Goal: Navigation & Orientation: Find specific page/section

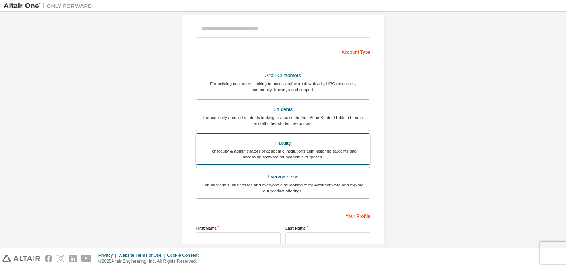
scroll to position [160, 0]
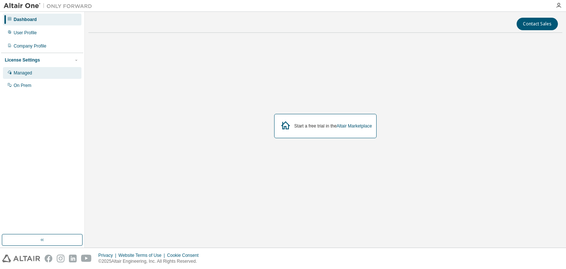
click at [27, 73] on div "Managed" at bounding box center [23, 73] width 18 height 6
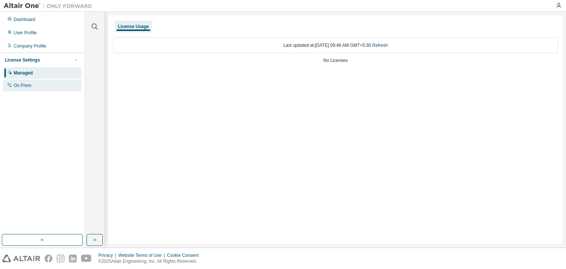
click at [27, 82] on div "On Prem" at bounding box center [42, 86] width 78 height 12
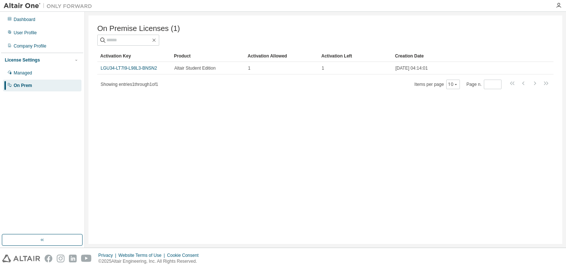
click at [566, 85] on div "On Premise Licenses (1) Clear Load Save Save As Field Operator Value Select fil…" at bounding box center [325, 130] width 481 height 236
click at [27, 22] on div "Dashboard" at bounding box center [42, 20] width 78 height 12
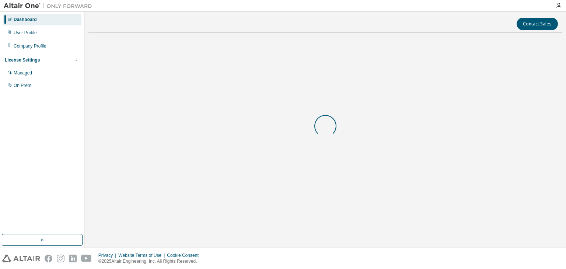
click at [48, 60] on div "License Settings" at bounding box center [42, 60] width 75 height 7
click at [49, 60] on div "License Settings" at bounding box center [42, 60] width 75 height 7
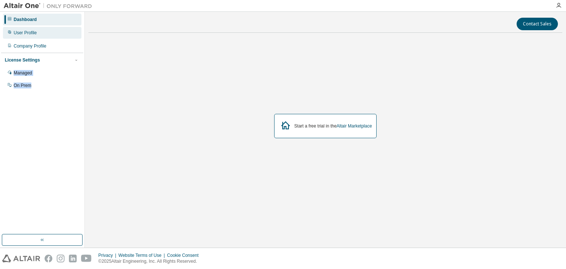
click at [29, 32] on div "User Profile" at bounding box center [25, 33] width 23 height 6
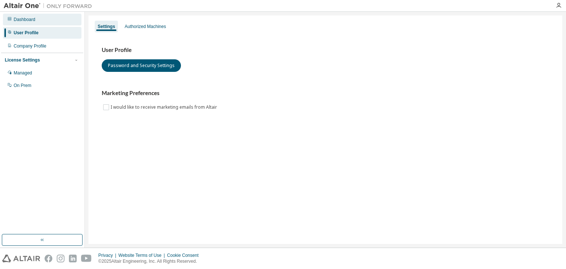
click at [28, 15] on div "Dashboard" at bounding box center [42, 20] width 78 height 12
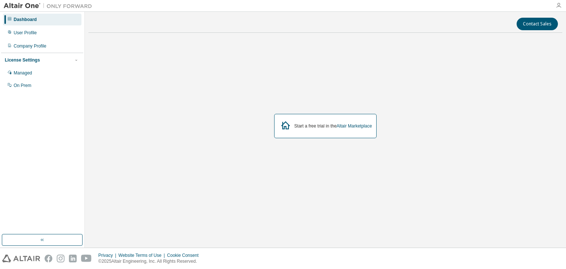
click at [559, 8] on icon "button" at bounding box center [559, 6] width 6 height 6
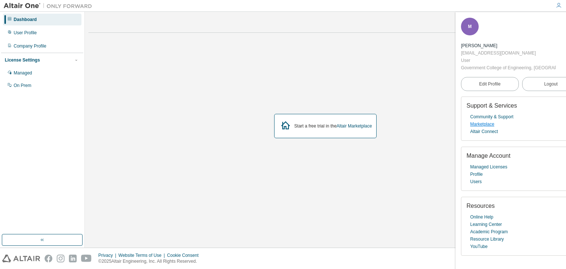
click at [489, 126] on link "Marketplace" at bounding box center [482, 123] width 24 height 7
click at [468, 20] on div "M" at bounding box center [470, 27] width 18 height 18
